Goal: Task Accomplishment & Management: Manage account settings

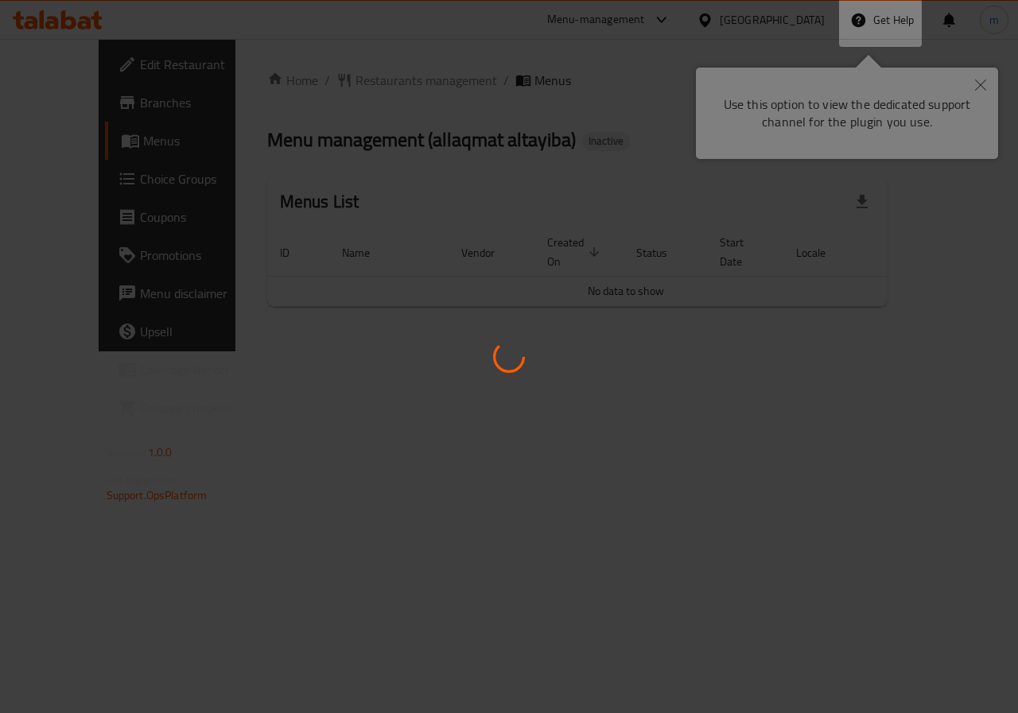
click at [856, 330] on div at bounding box center [509, 356] width 1018 height 713
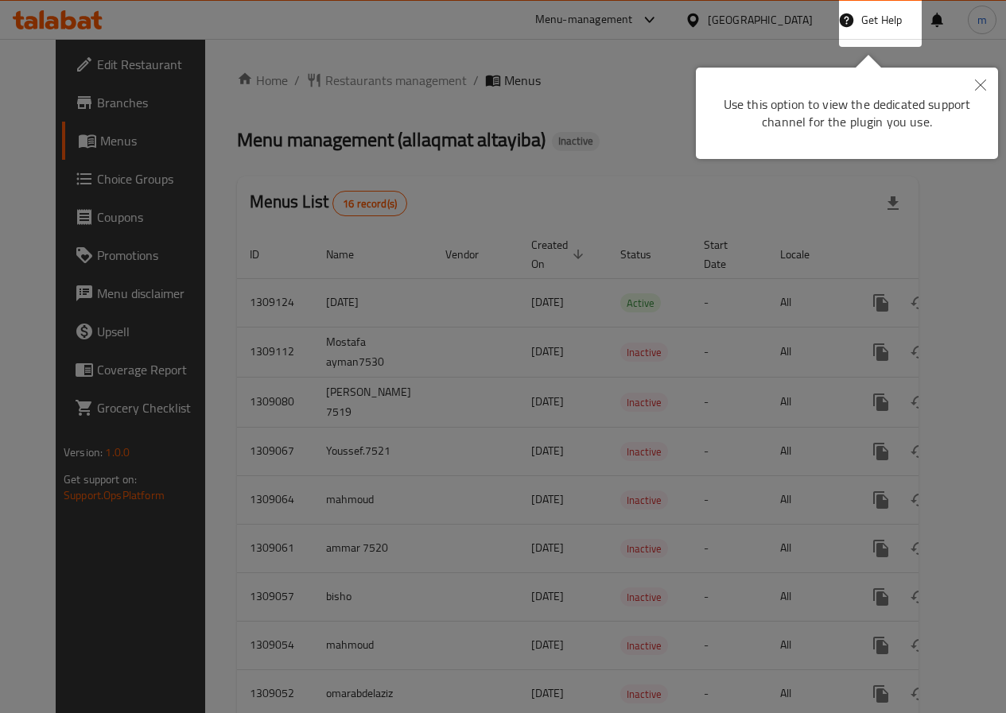
click at [978, 86] on icon "Close" at bounding box center [980, 84] width 11 height 11
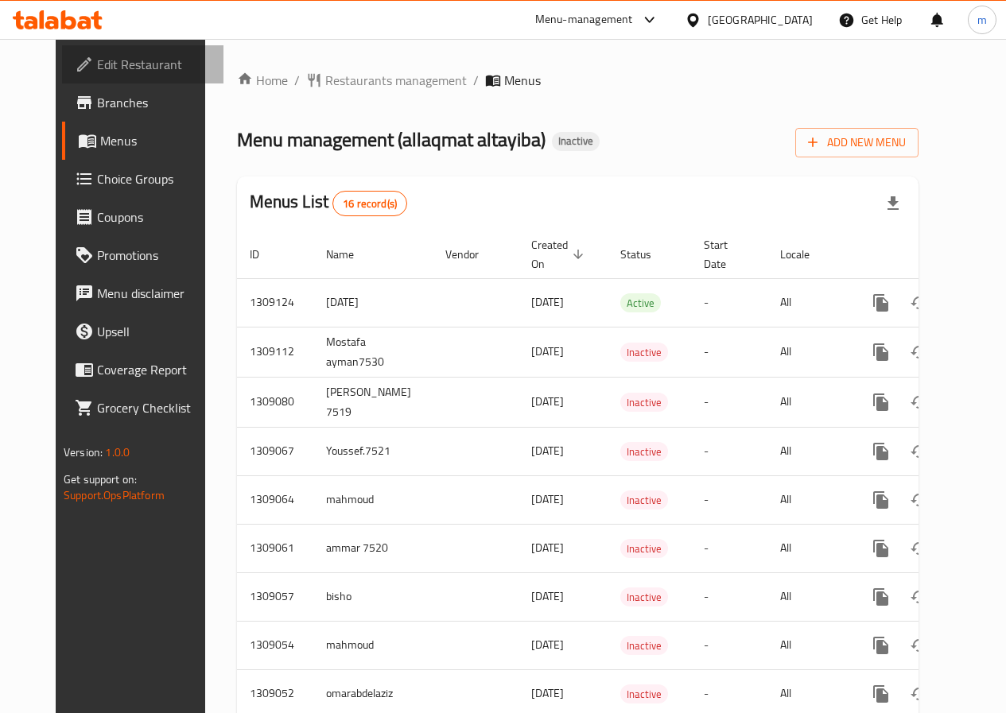
click at [125, 61] on span "Edit Restaurant" at bounding box center [154, 64] width 114 height 19
